Goal: Task Accomplishment & Management: Complete application form

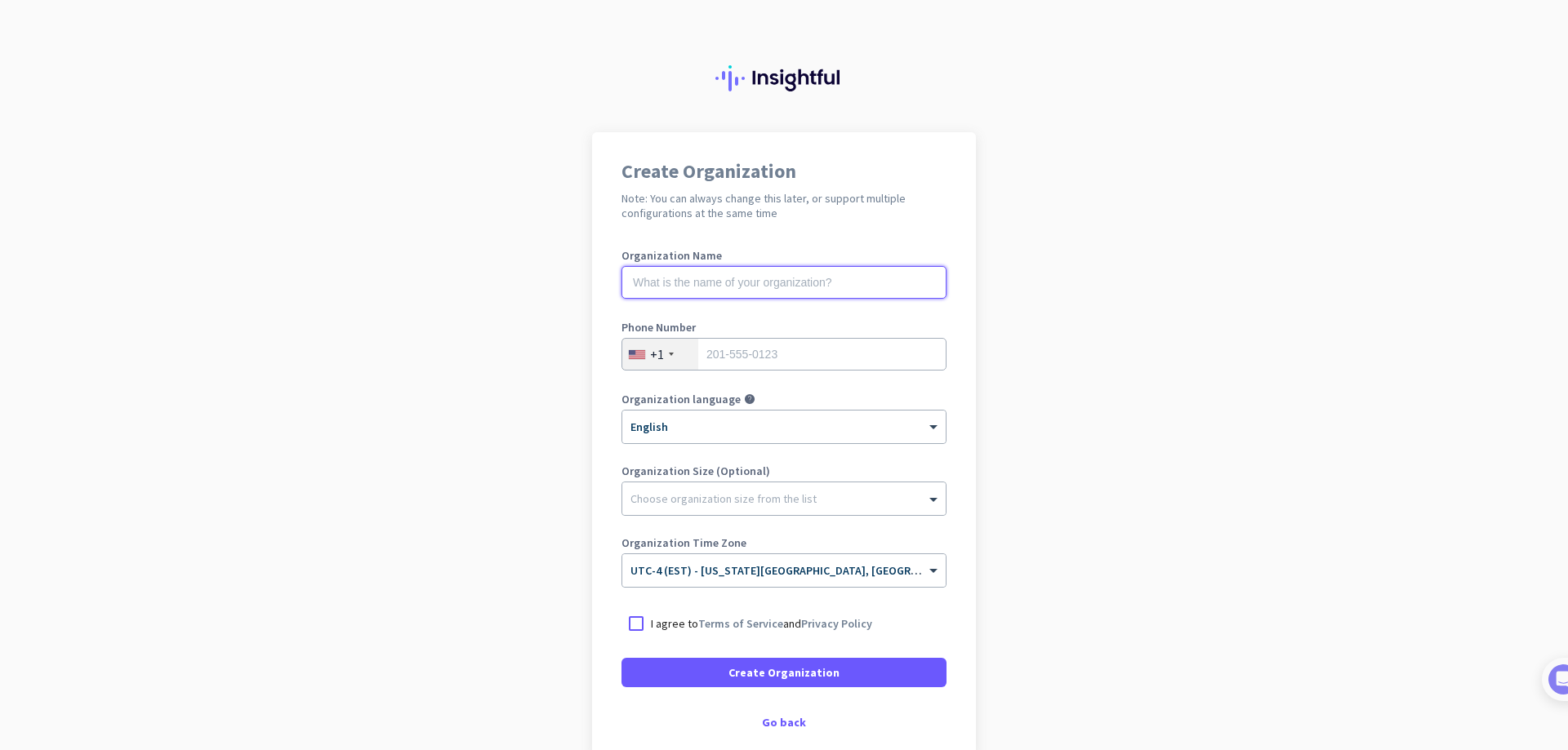
click at [770, 283] on input "text" at bounding box center [784, 283] width 325 height 32
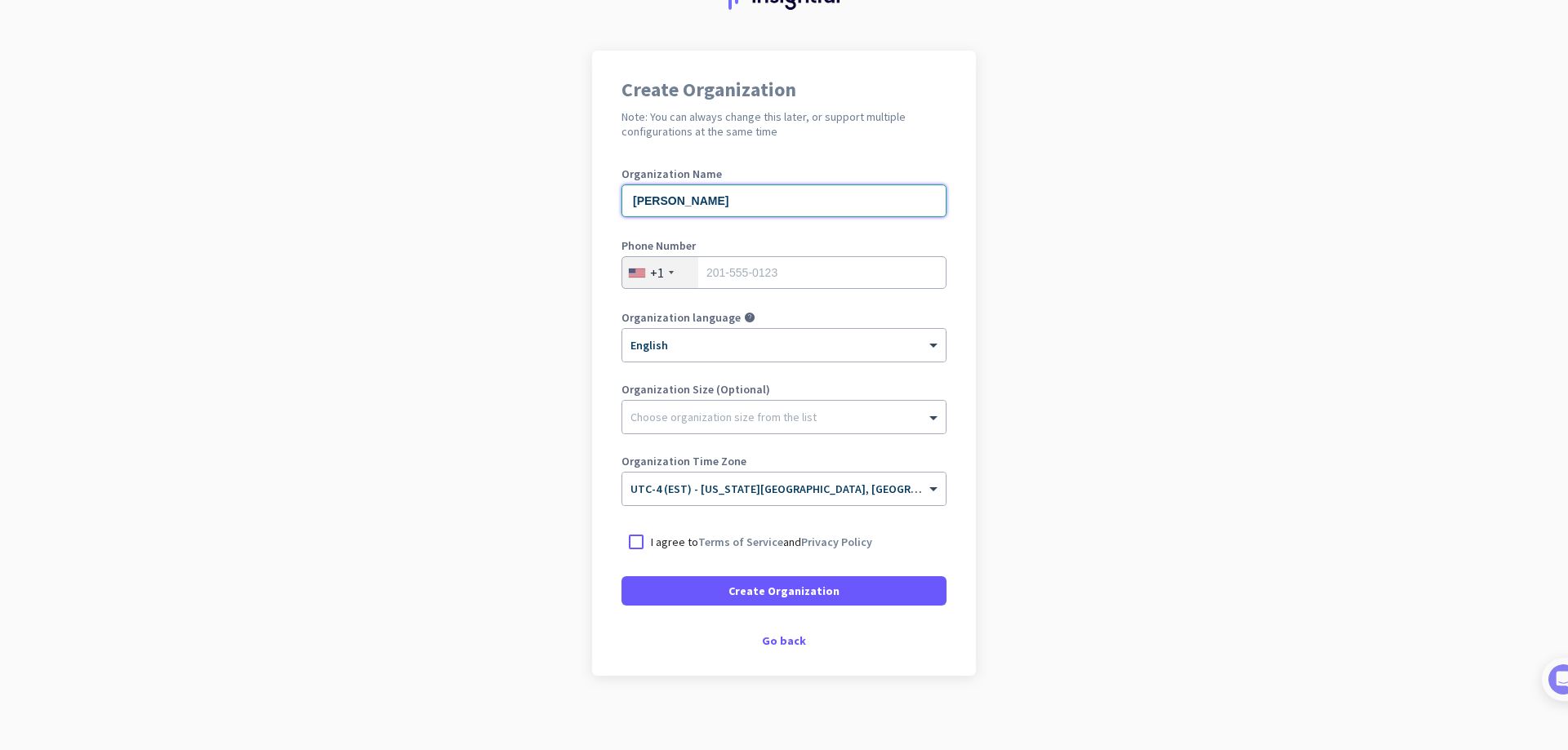
scroll to position [89, 0]
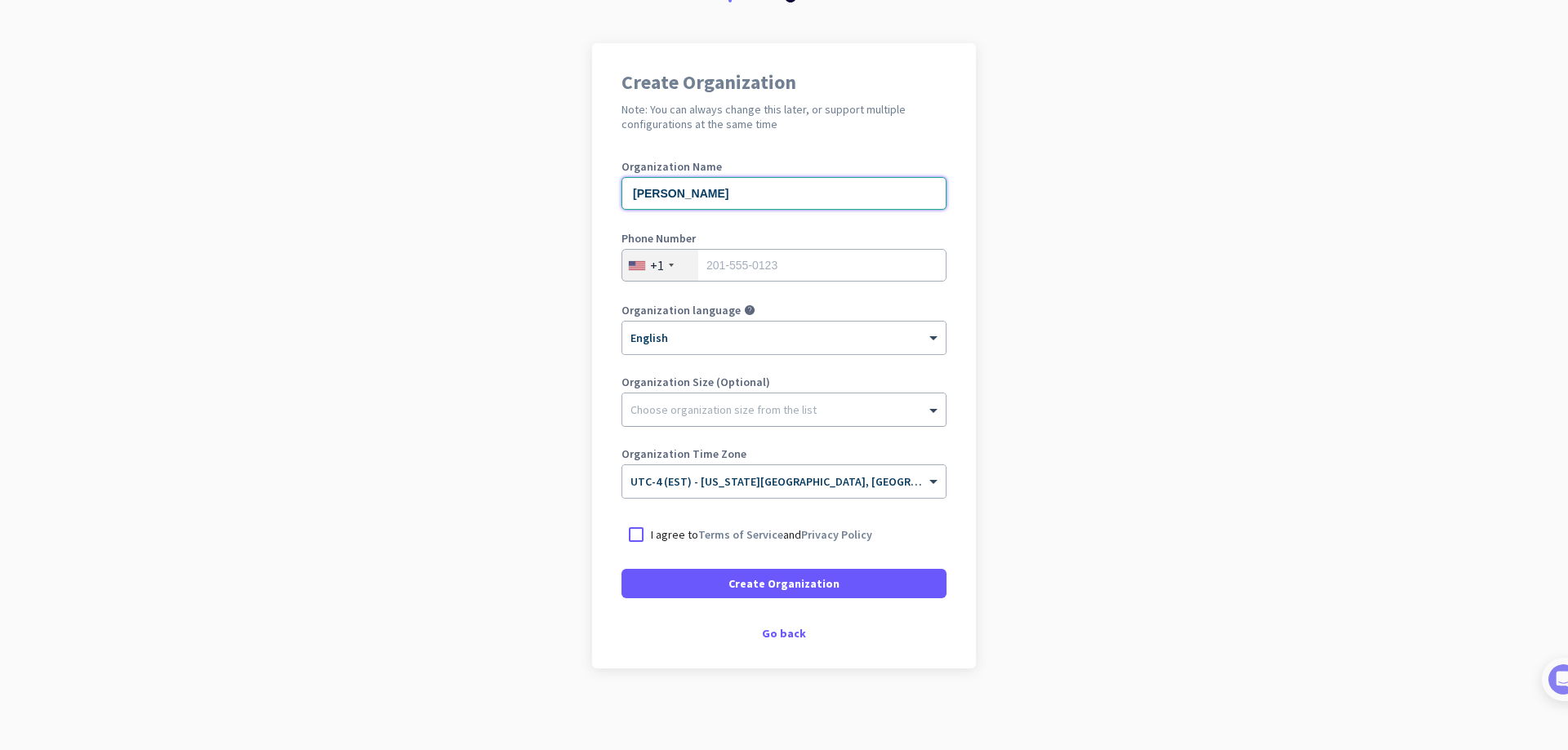
type input "[PERSON_NAME]"
click at [653, 407] on div at bounding box center [784, 405] width 324 height 16
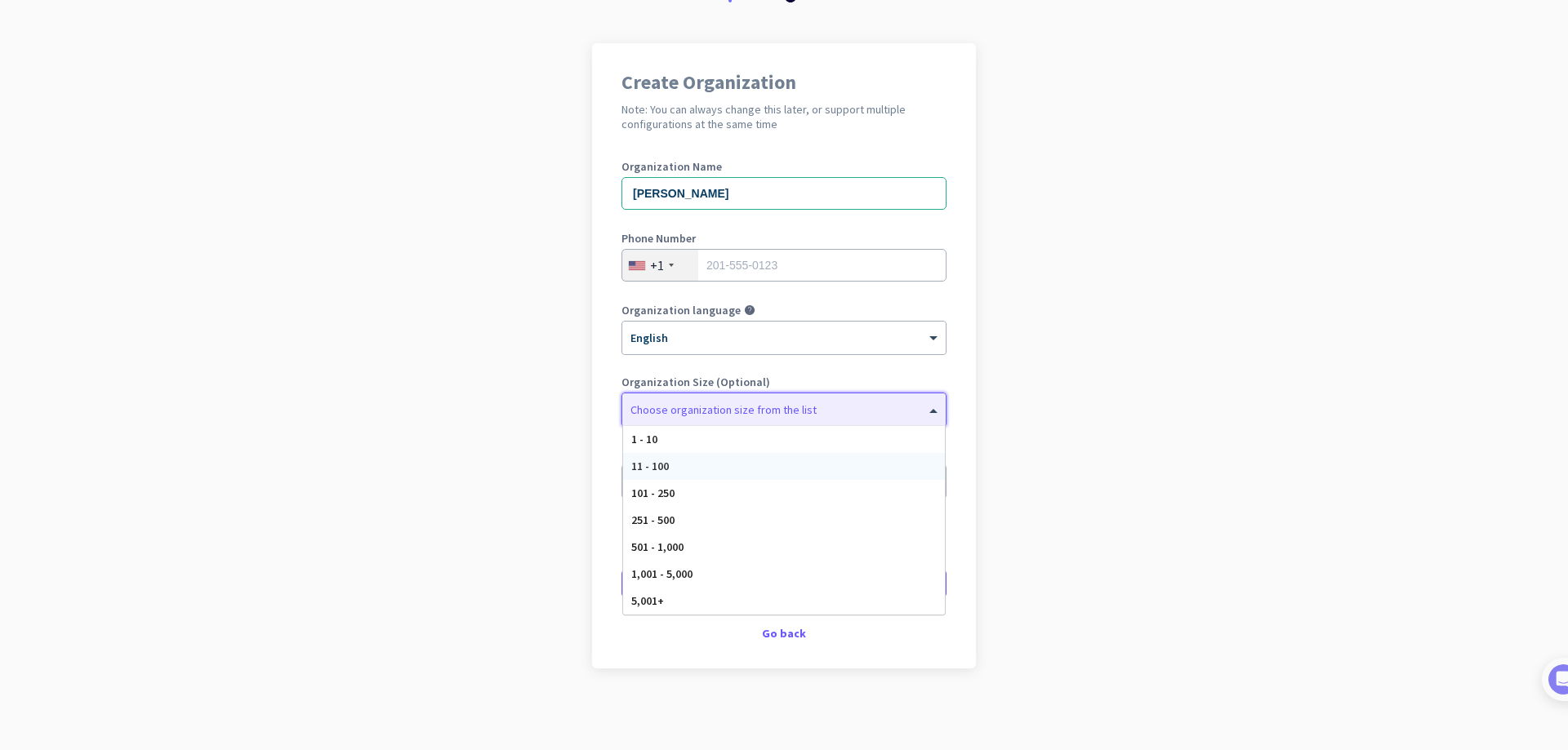
click at [665, 465] on div "11 - 100" at bounding box center [784, 467] width 322 height 27
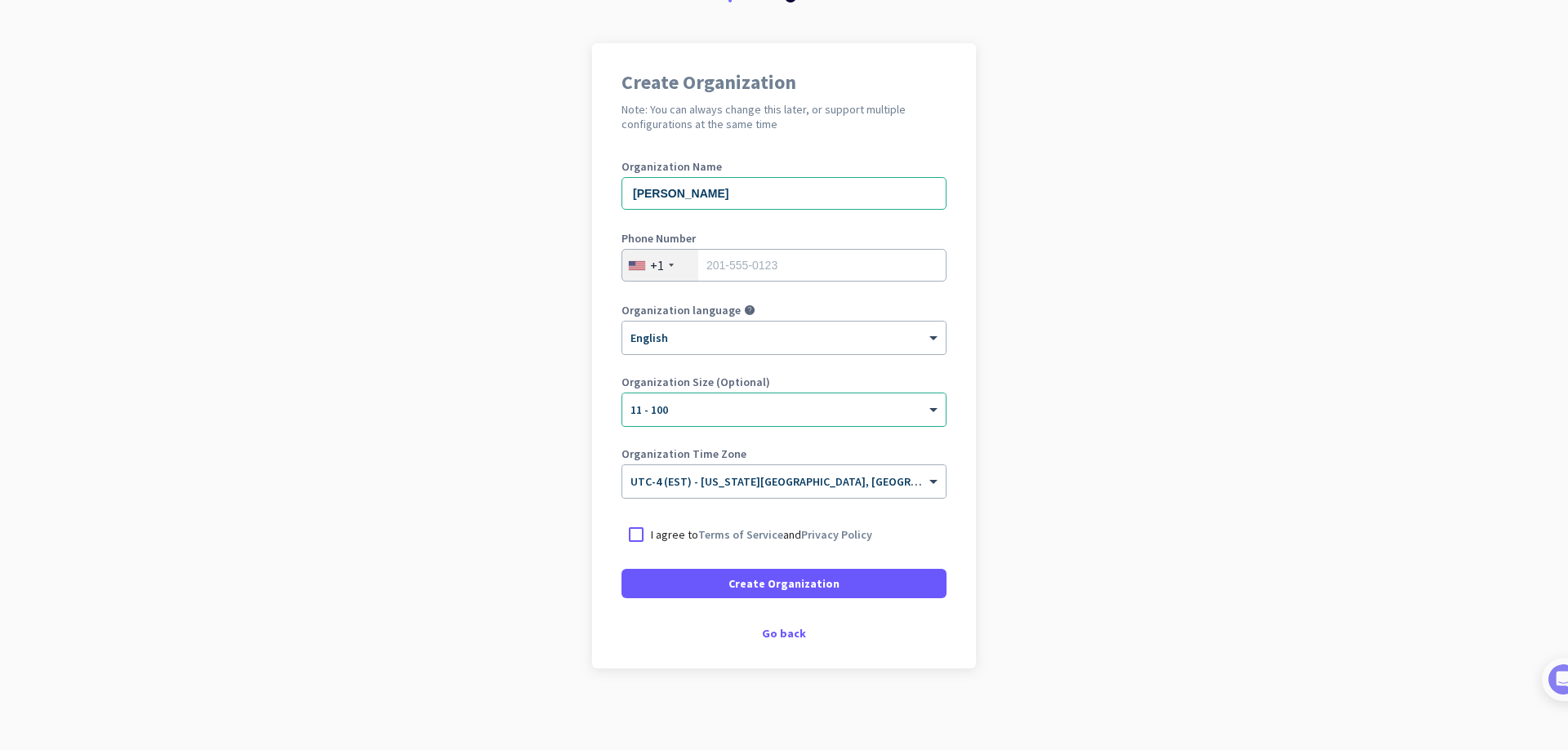
click at [545, 447] on app-onboarding-organization "Create Organization Note: You can always change this later, or support multiple…" at bounding box center [784, 397] width 1568 height 707
click at [797, 481] on input "text" at bounding box center [767, 476] width 274 height 12
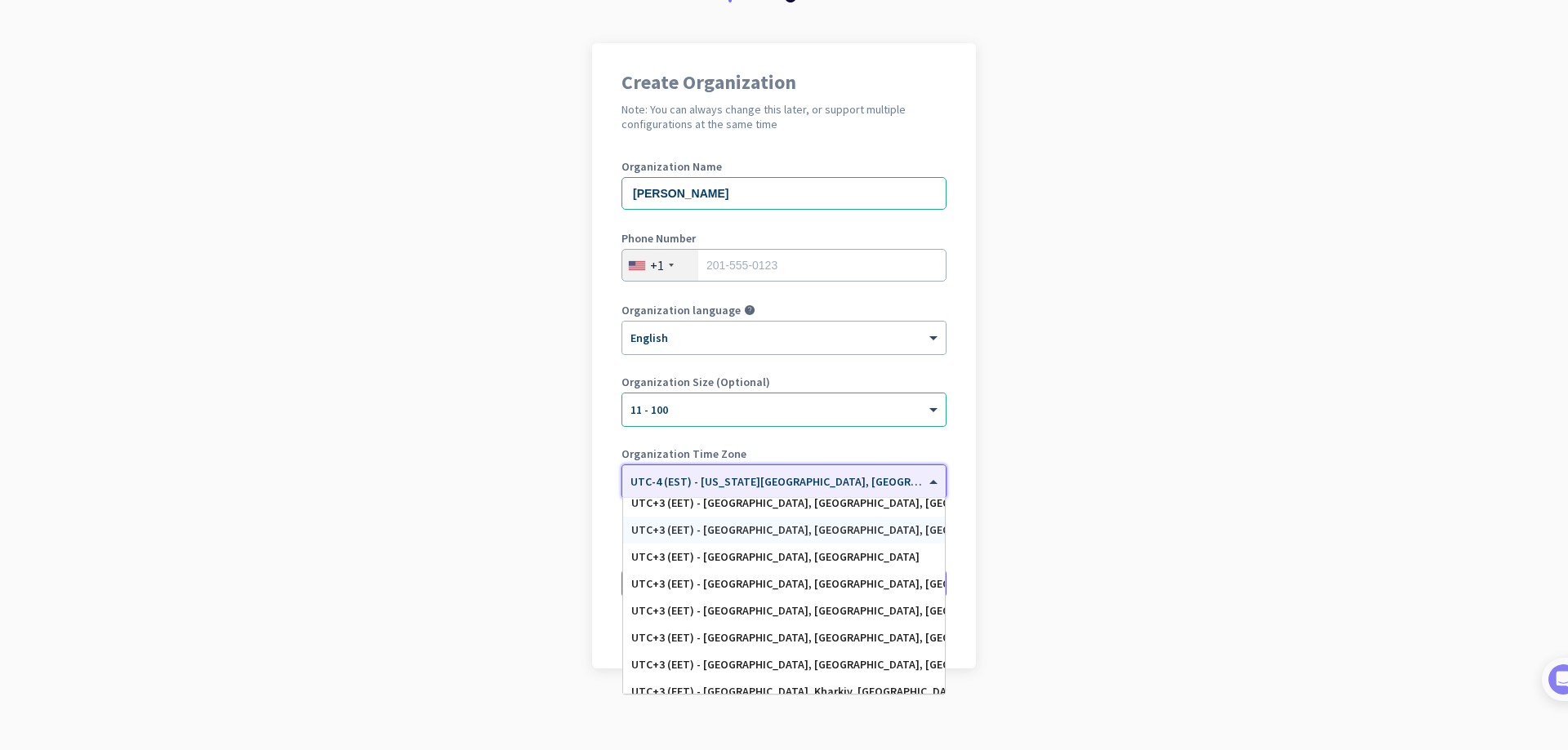
scroll to position [5505, 0]
click at [762, 608] on div "UTC+3 (EET) - [GEOGRAPHIC_DATA], Kharkiv, [GEOGRAPHIC_DATA], Dnipro" at bounding box center [784, 610] width 306 height 14
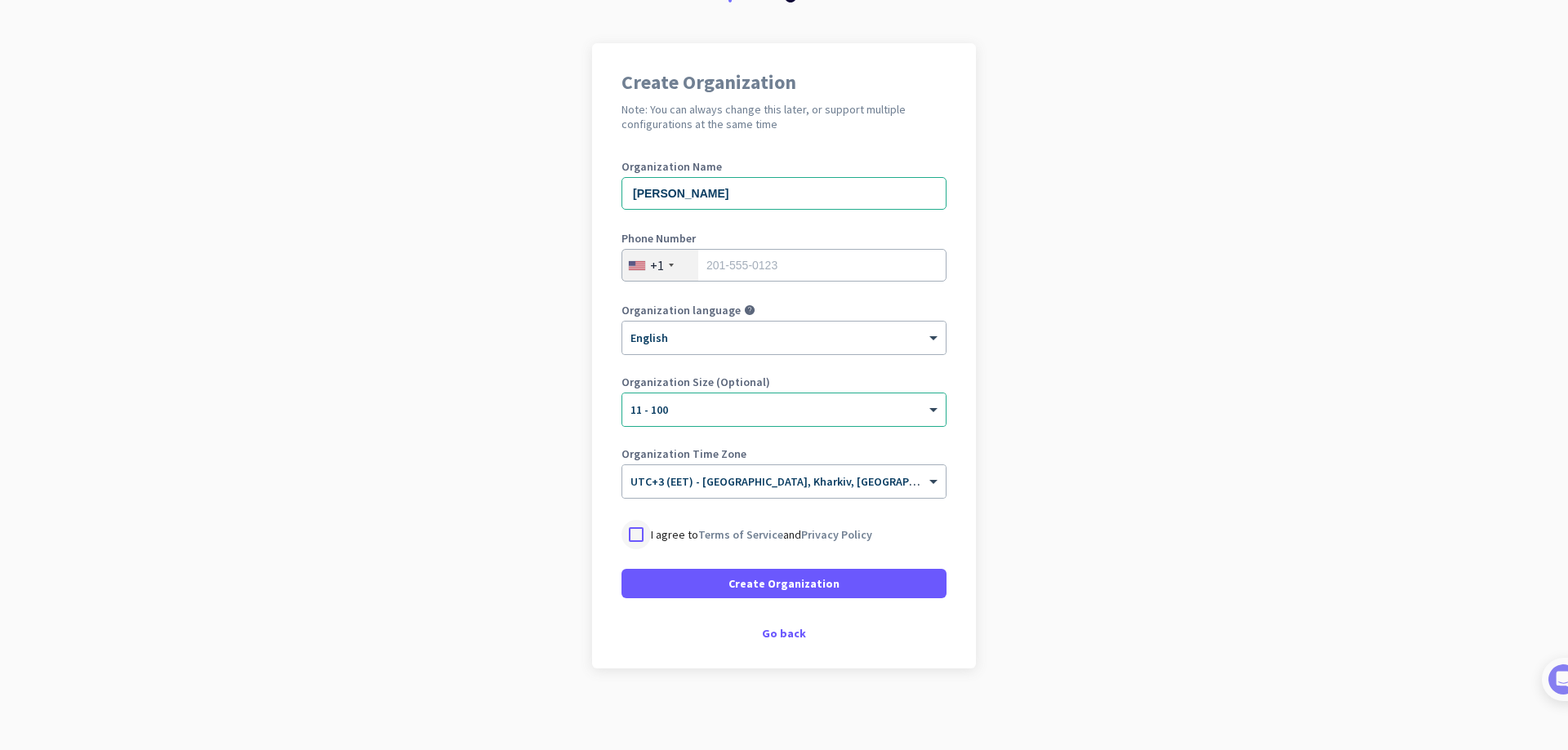
click at [629, 524] on div at bounding box center [636, 535] width 30 height 30
click at [776, 586] on span "Create Organization" at bounding box center [784, 583] width 111 height 16
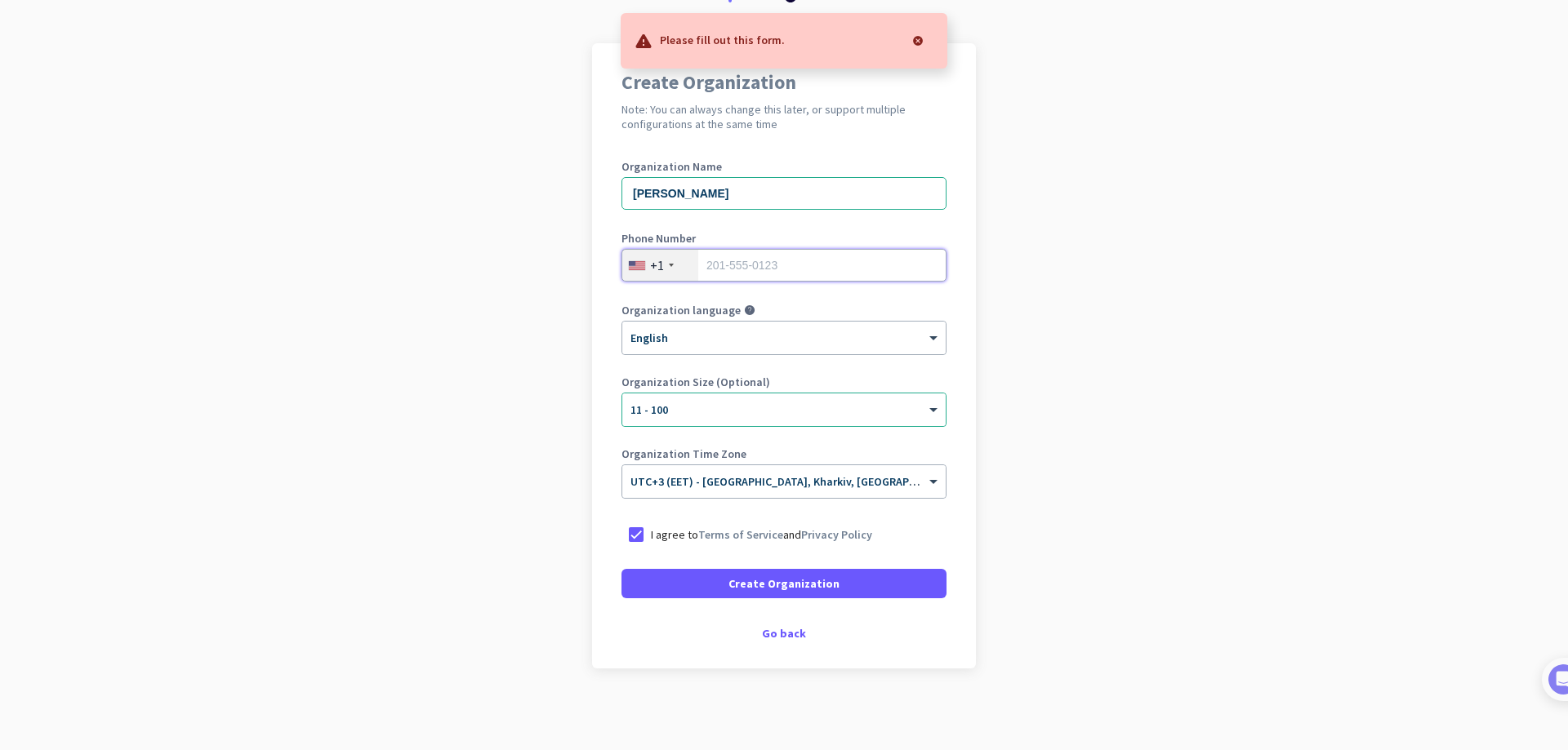
click at [786, 255] on input "tel" at bounding box center [784, 265] width 325 height 32
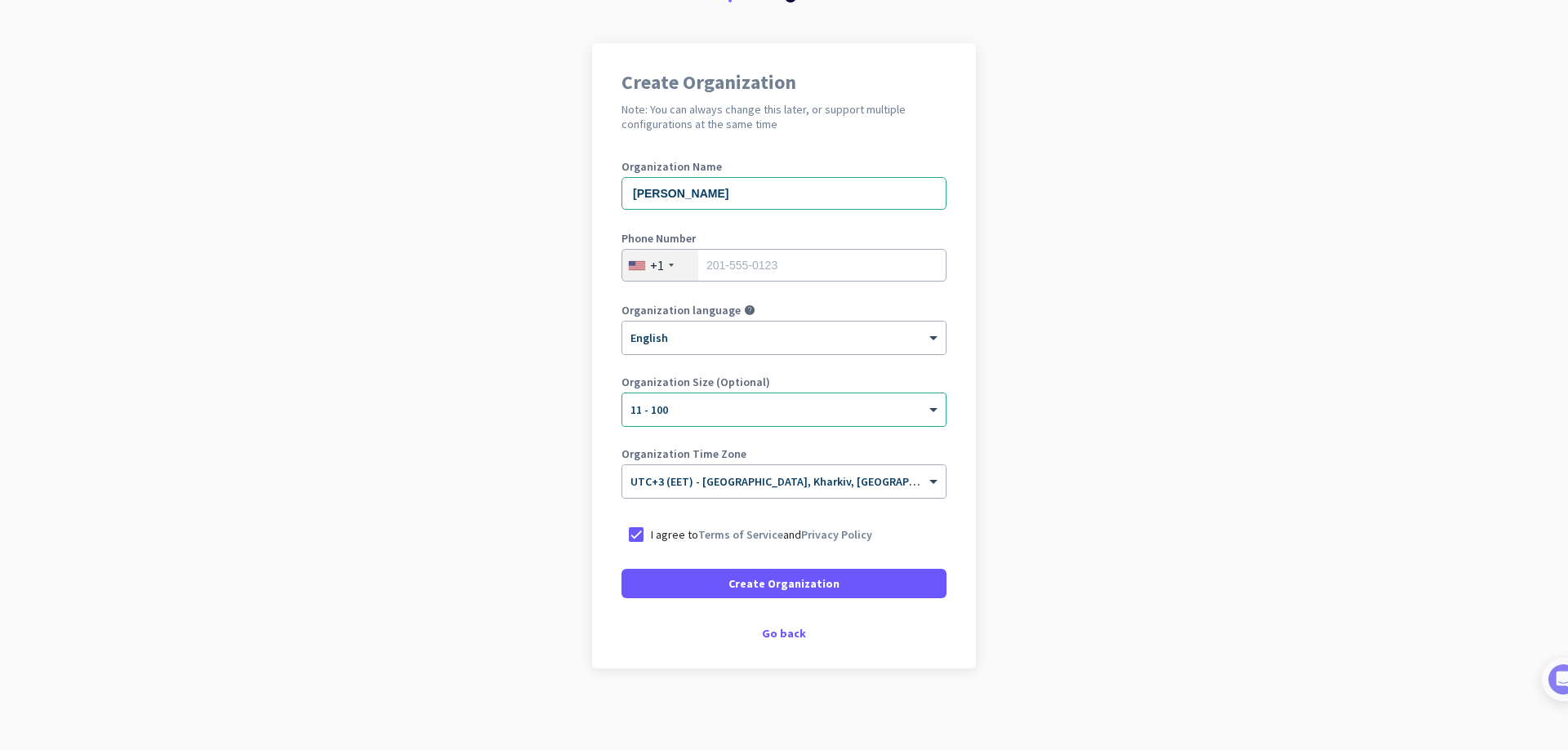
click at [669, 264] on div at bounding box center [671, 266] width 5 height 3
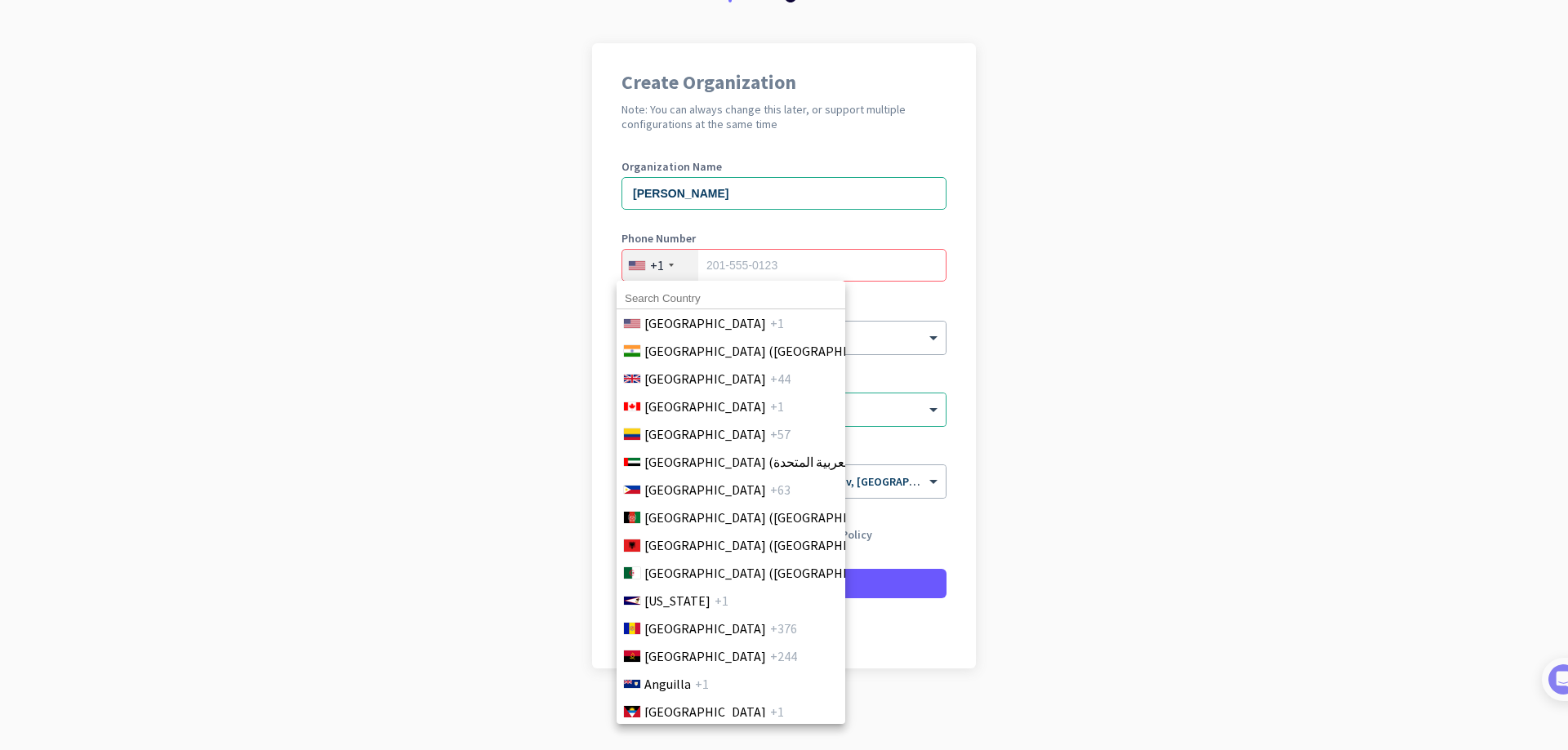
click at [669, 297] on input at bounding box center [731, 298] width 228 height 21
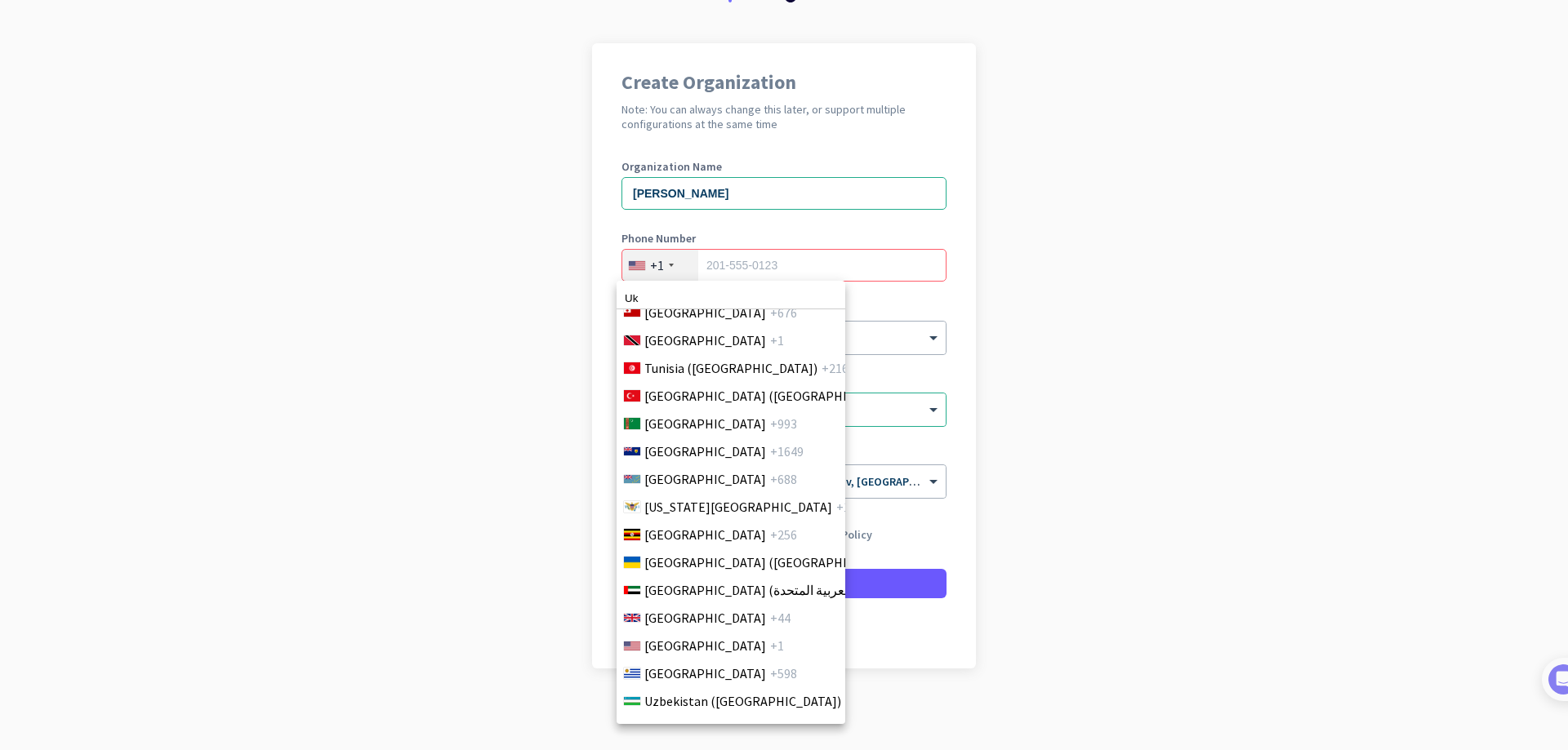
scroll to position [6311, 0]
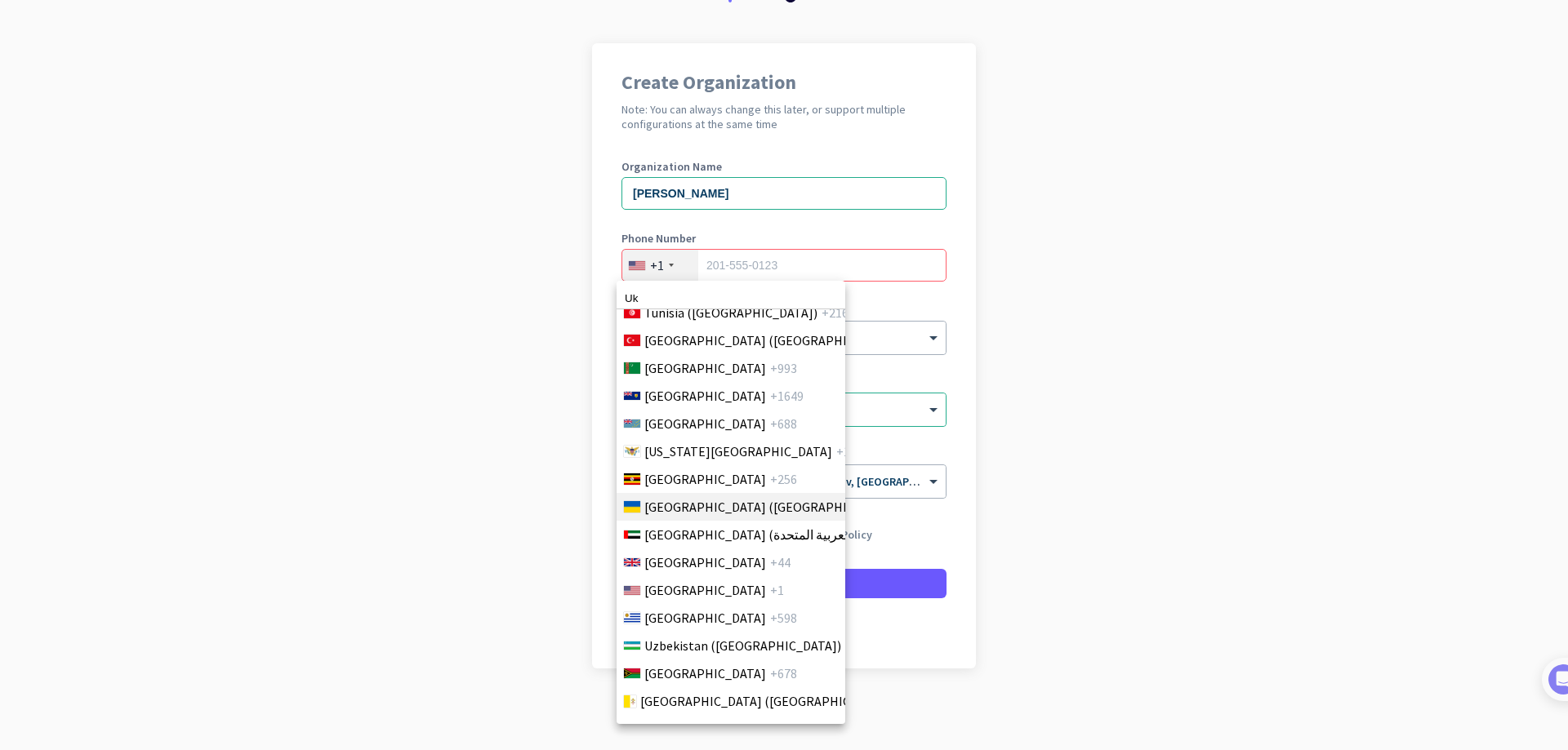
type input "Uk"
click at [715, 504] on span "[GEOGRAPHIC_DATA] ([GEOGRAPHIC_DATA])" at bounding box center [772, 507] width 255 height 20
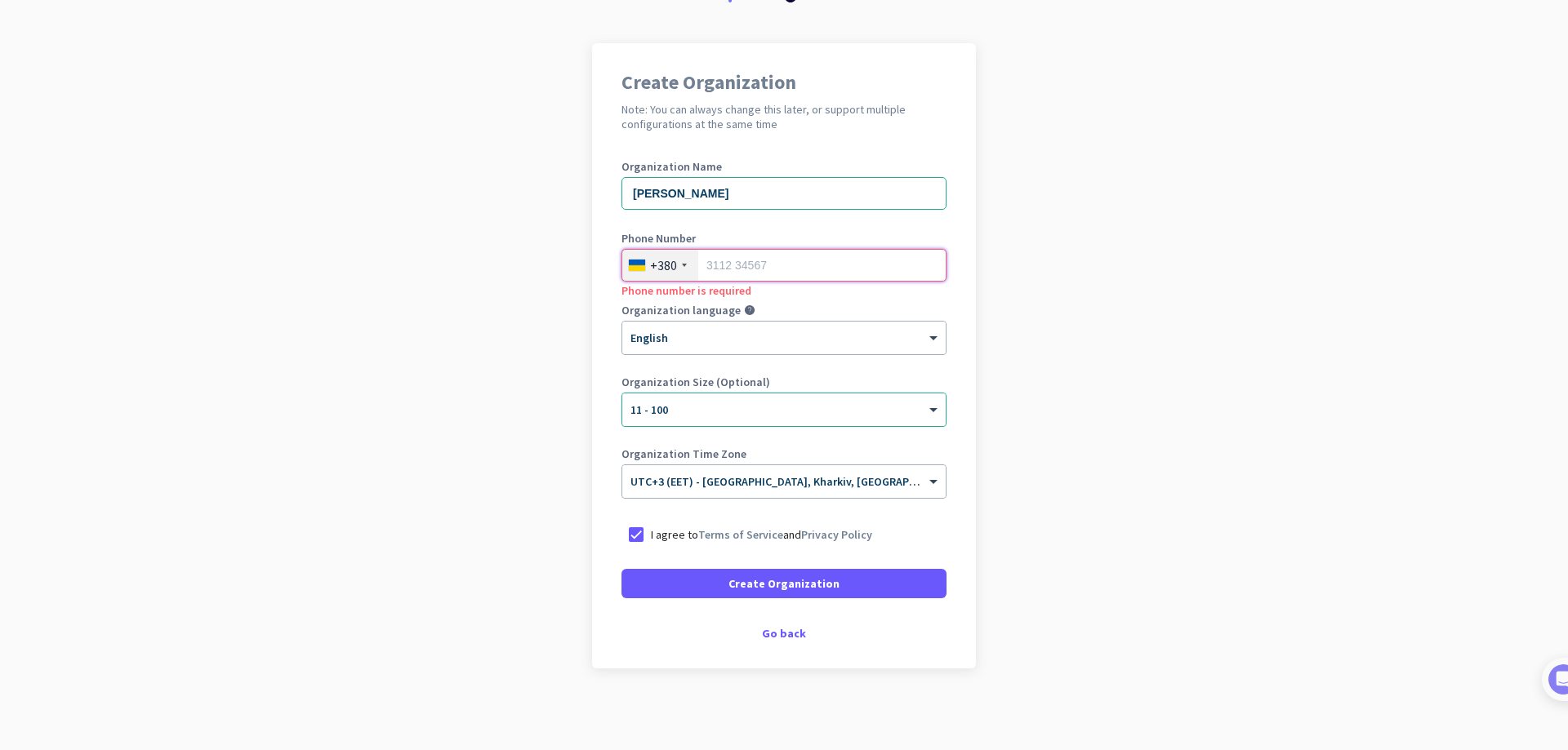
click at [813, 256] on input "tel" at bounding box center [784, 265] width 325 height 32
type input "931400467"
click at [1100, 397] on app-onboarding-organization "Create Organization Note: You can always change this later, or support multiple…" at bounding box center [784, 397] width 1568 height 707
drag, startPoint x: 676, startPoint y: 181, endPoint x: 606, endPoint y: 186, distance: 70.2
click at [606, 186] on div "Create Organization Note: You can always change this later, or support multiple…" at bounding box center [784, 356] width 384 height 626
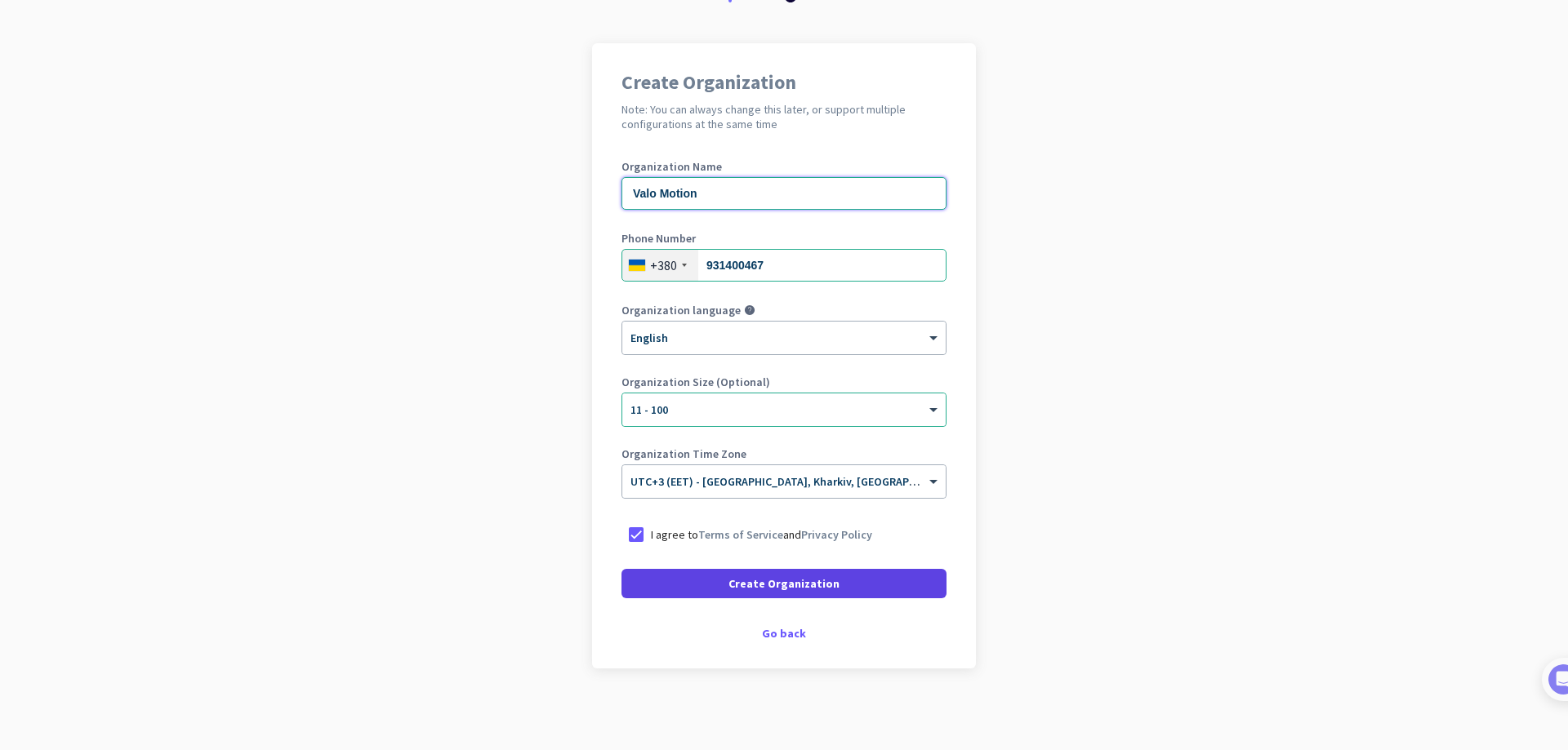
type input "Valo Motion"
click at [779, 587] on span "Create Organization" at bounding box center [784, 583] width 111 height 16
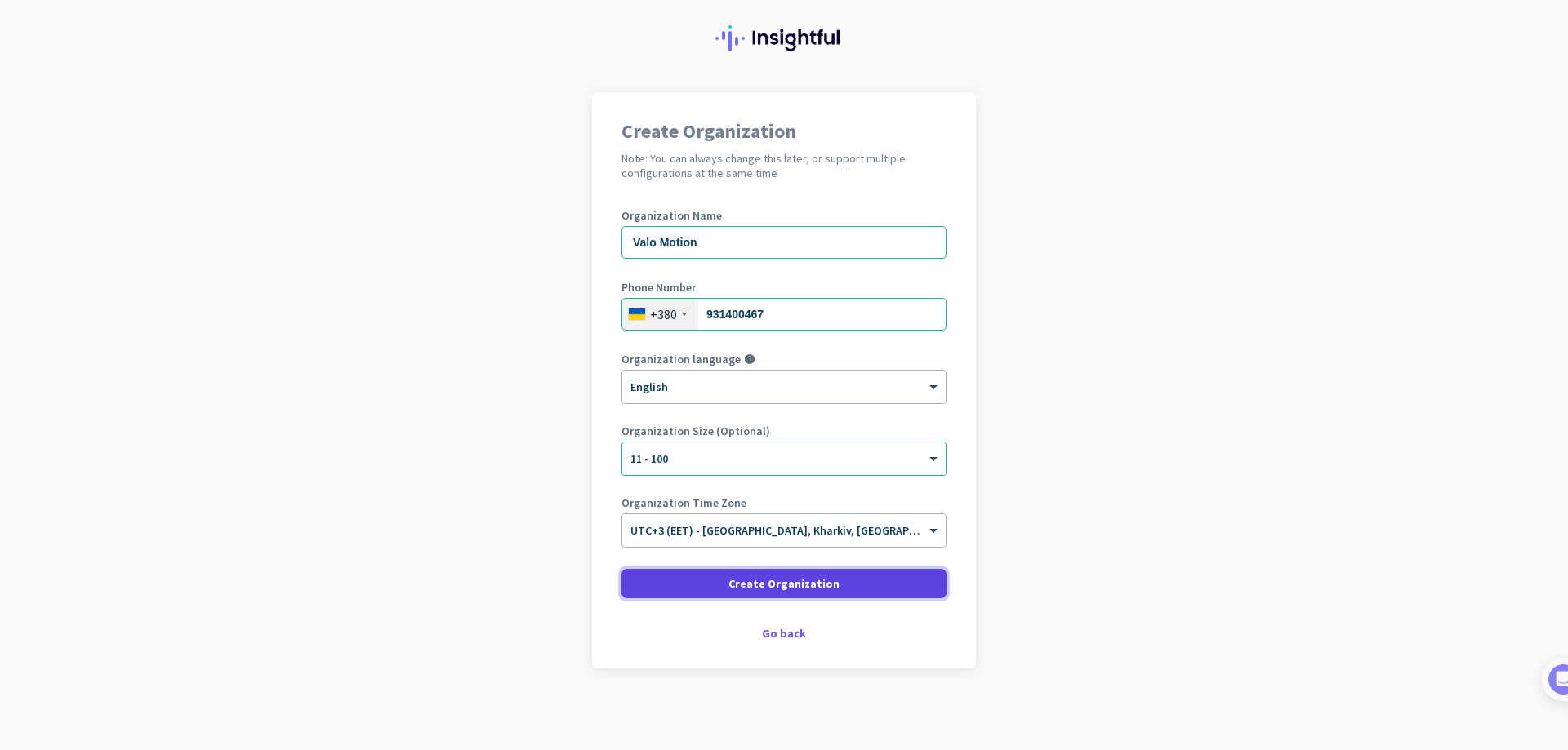
scroll to position [40, 0]
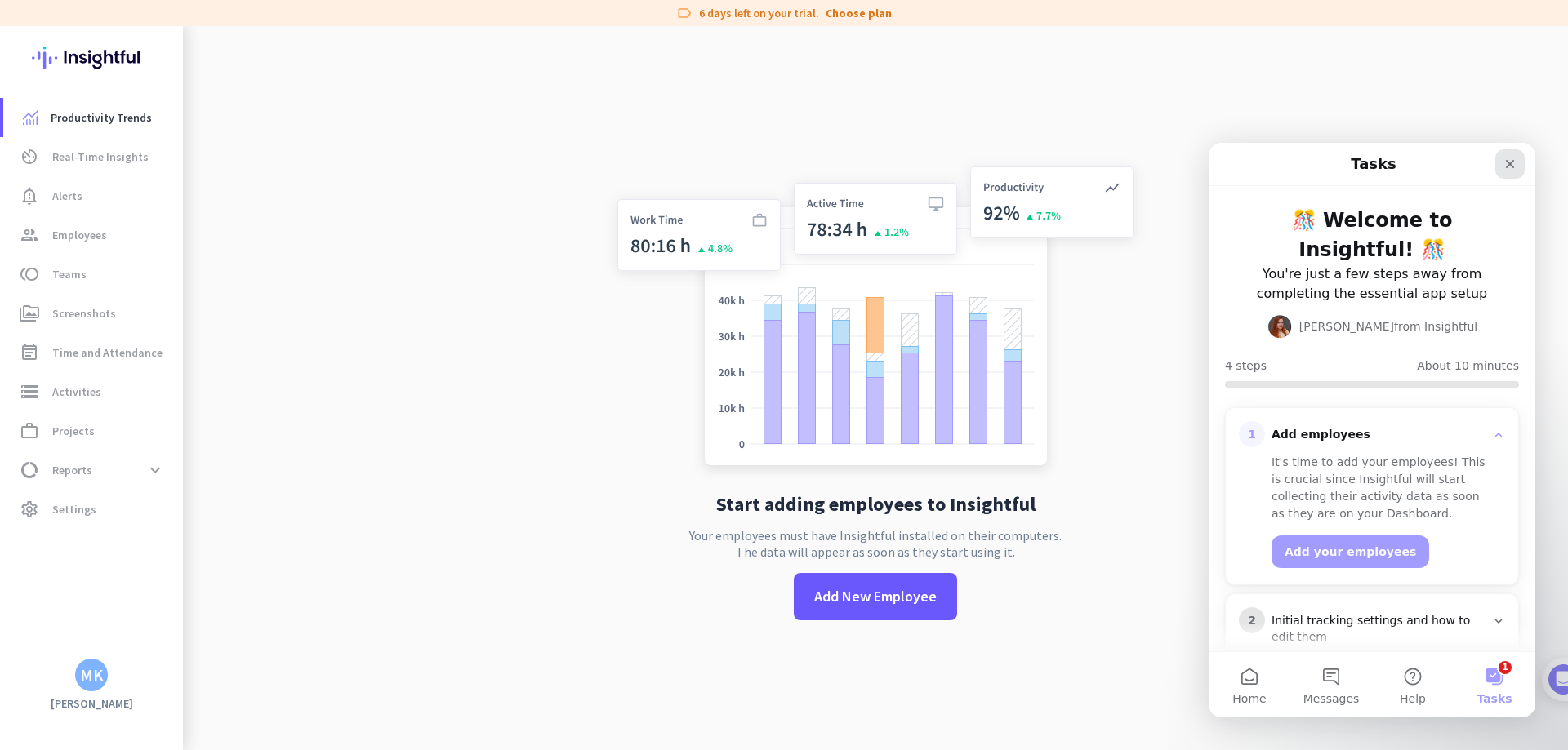
click at [1510, 167] on icon "Close" at bounding box center [1509, 163] width 13 height 13
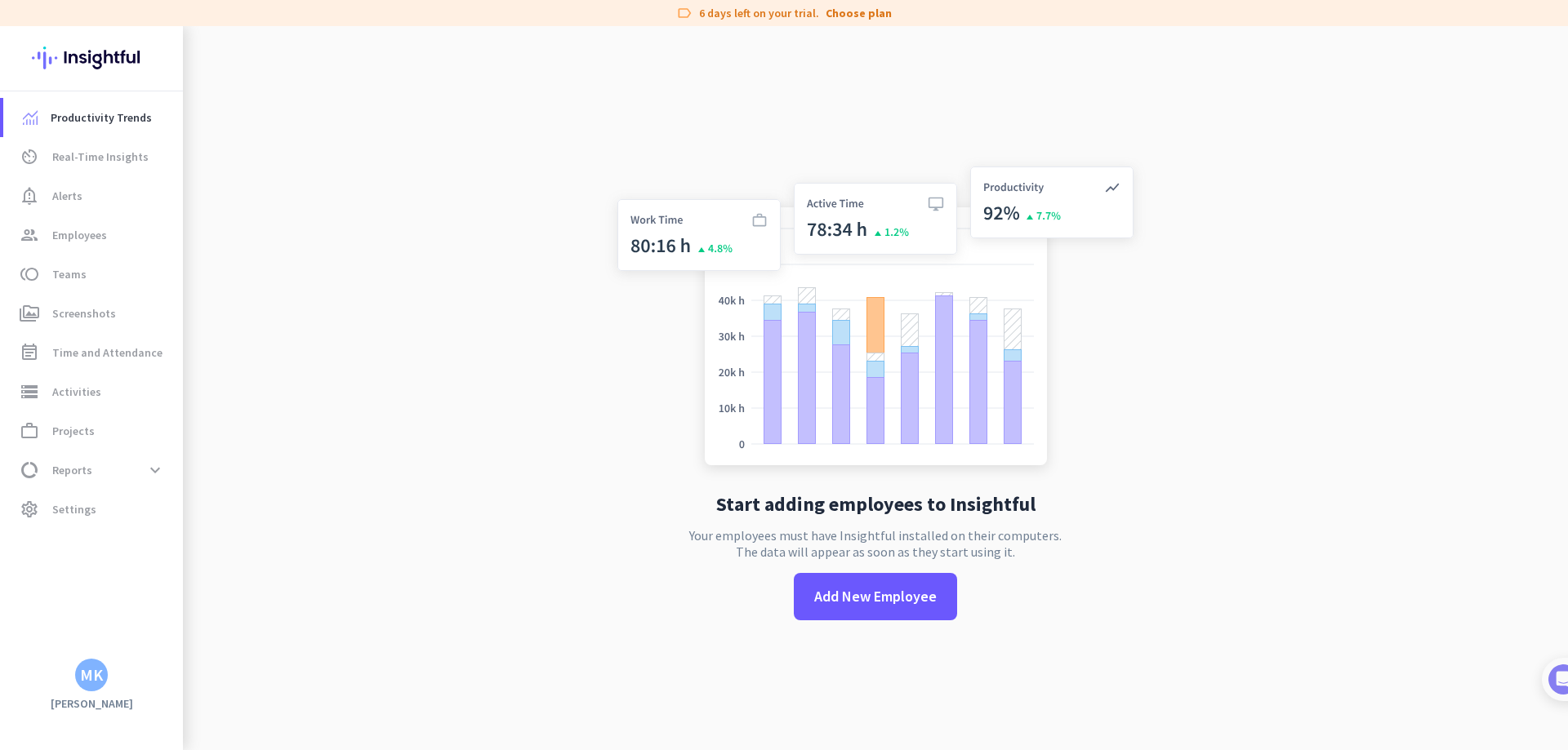
click at [90, 674] on div "MK" at bounding box center [91, 674] width 23 height 16
click at [160, 643] on span "Sign out" at bounding box center [179, 644] width 99 height 14
